Goal: Use online tool/utility: Use online tool/utility

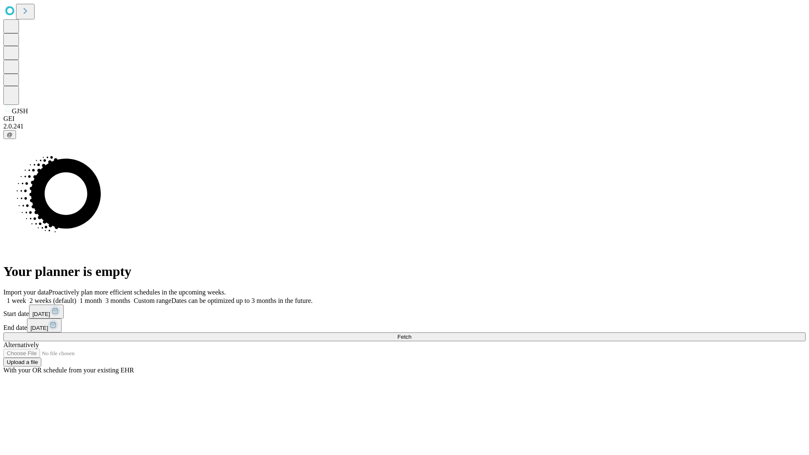
click at [411, 334] on span "Fetch" at bounding box center [405, 337] width 14 height 6
